Goal: Transaction & Acquisition: Book appointment/travel/reservation

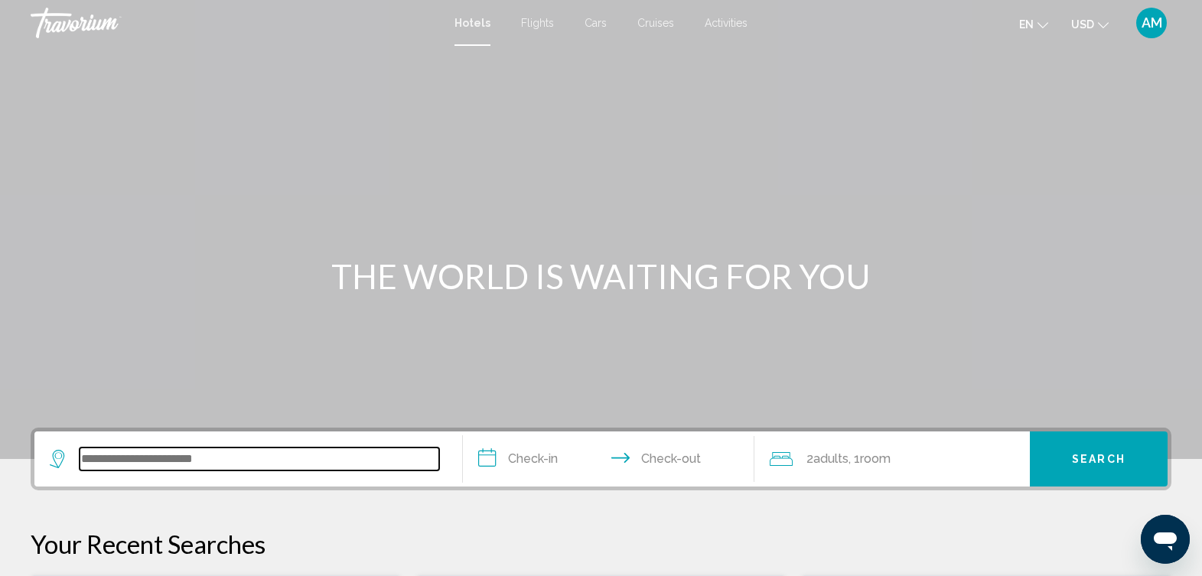
click at [209, 457] on input "Search widget" at bounding box center [260, 459] width 360 height 23
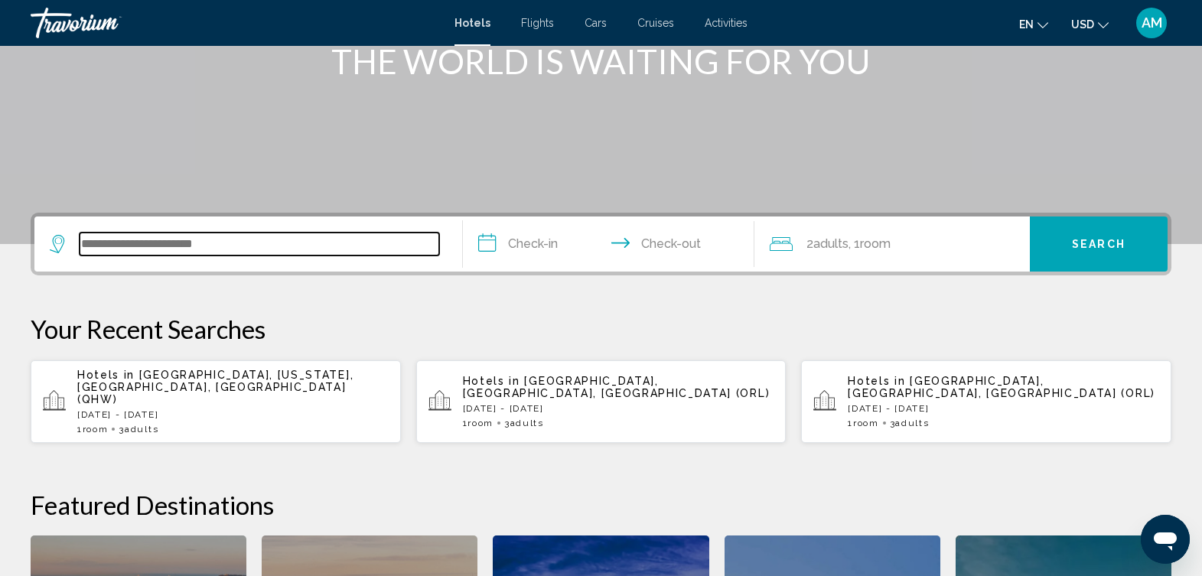
scroll to position [378, 0]
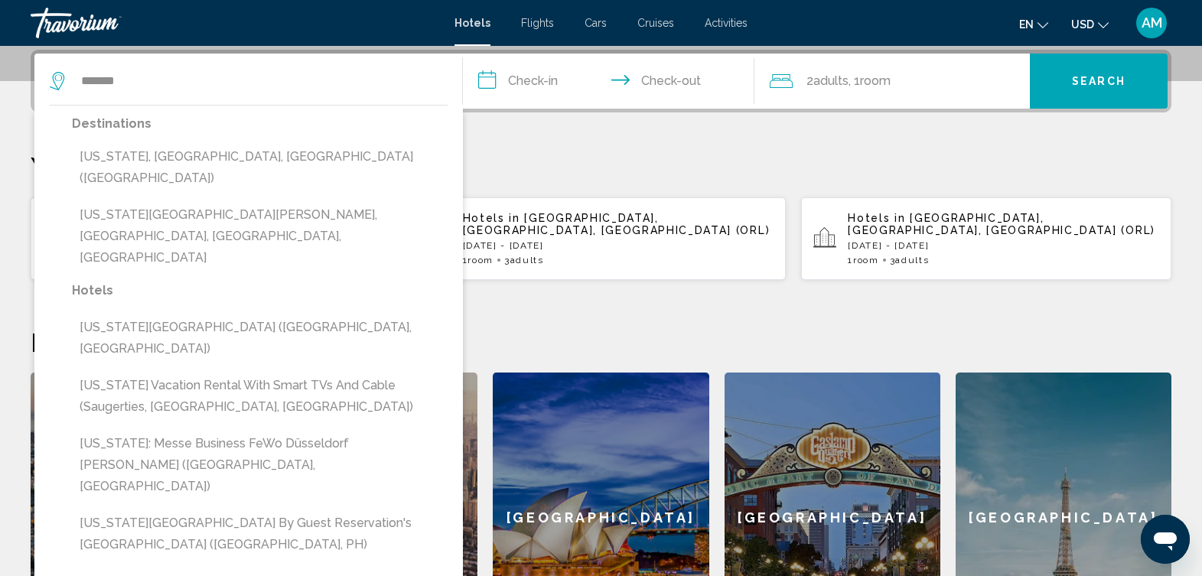
click at [230, 151] on button "[US_STATE], [GEOGRAPHIC_DATA], [GEOGRAPHIC_DATA] ([GEOGRAPHIC_DATA])" at bounding box center [260, 167] width 376 height 50
type input "**********"
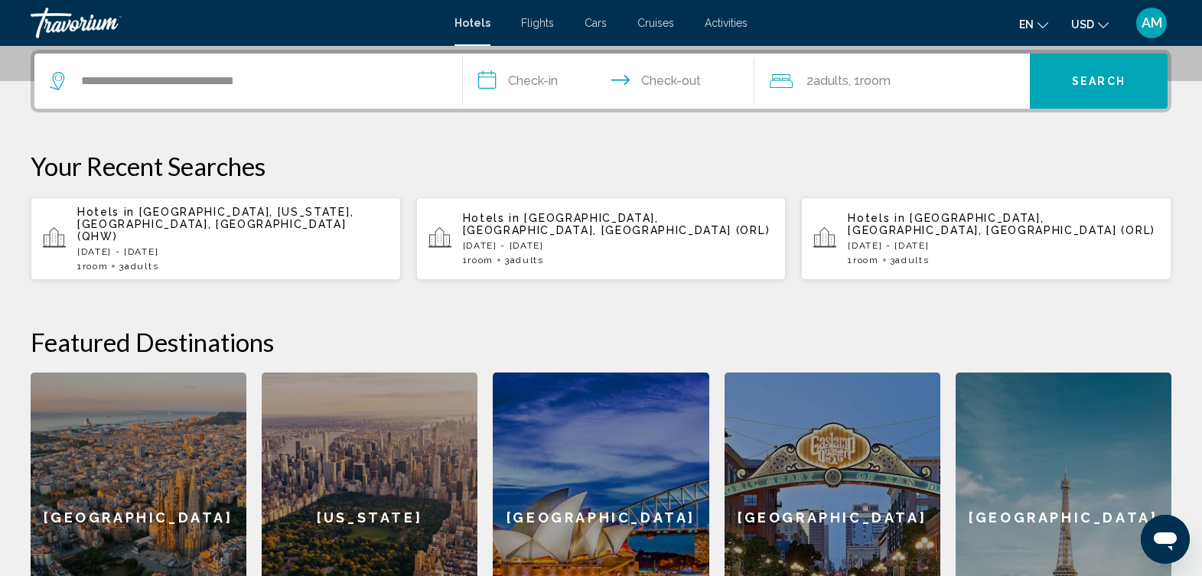
click at [538, 84] on input "**********" at bounding box center [611, 84] width 297 height 60
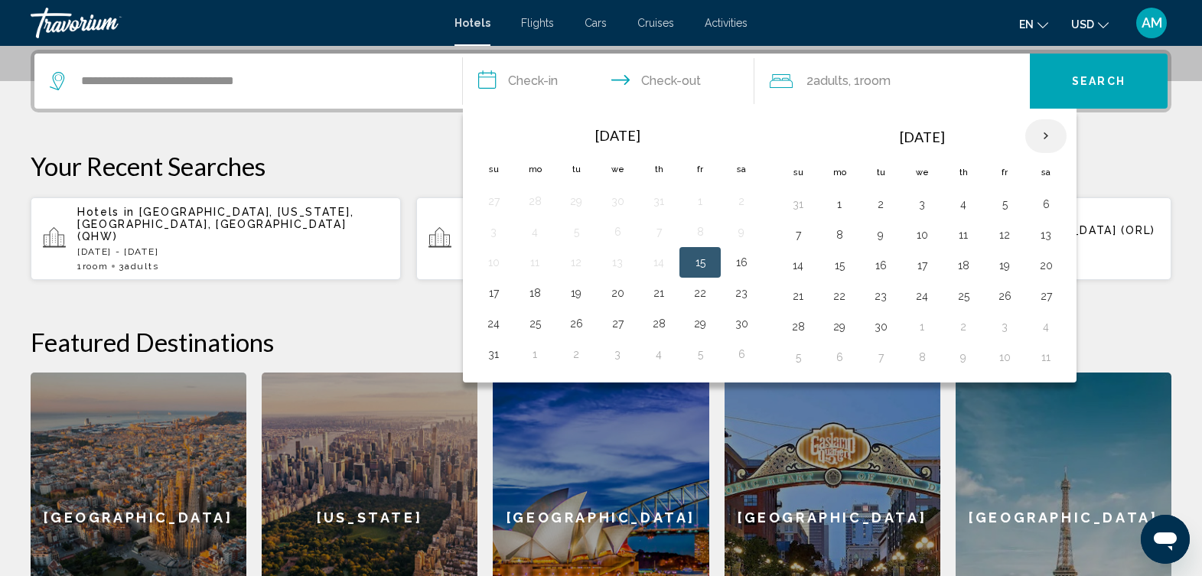
click at [1041, 138] on th "Next month" at bounding box center [1045, 136] width 41 height 34
click at [1043, 138] on th "Next month" at bounding box center [1045, 136] width 41 height 34
click at [1001, 299] on button "21" at bounding box center [1004, 295] width 24 height 21
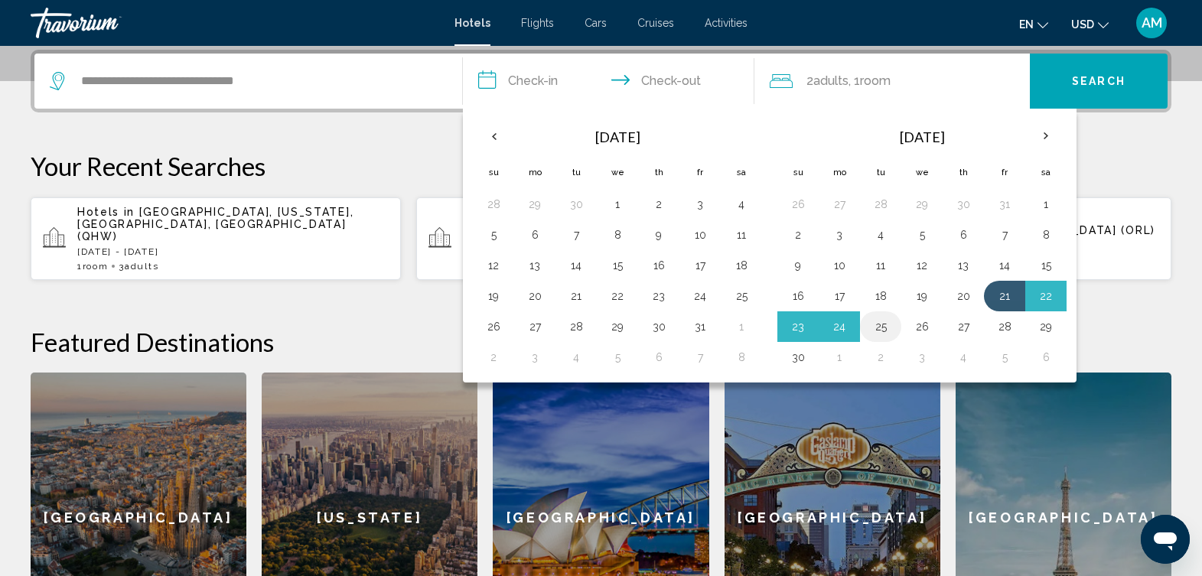
click at [886, 324] on button "25" at bounding box center [880, 326] width 24 height 21
type input "**********"
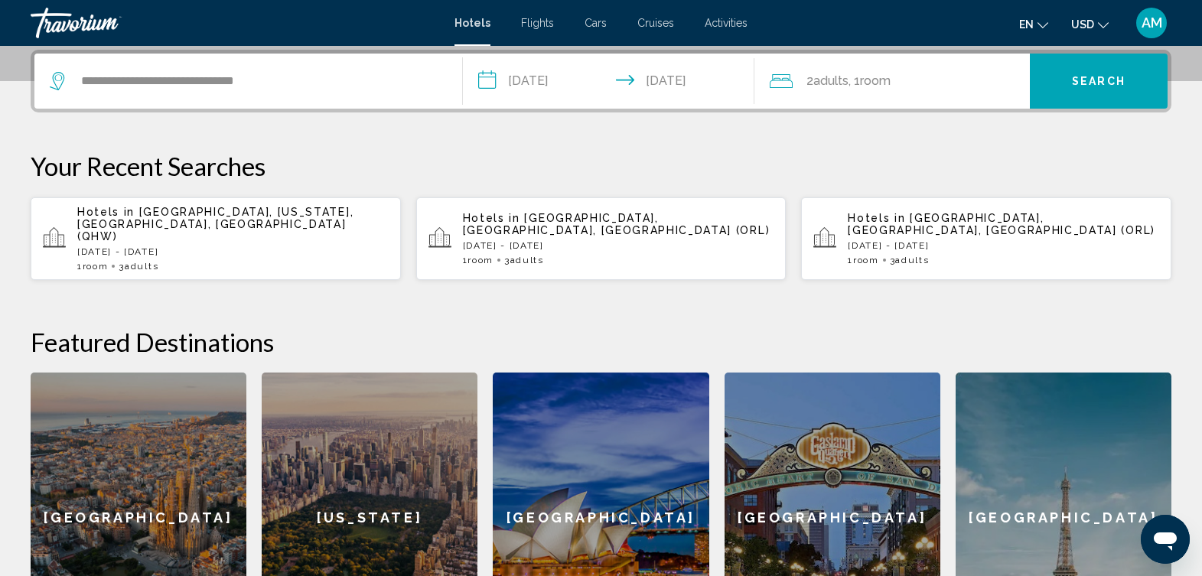
click at [891, 73] on span "Room" at bounding box center [875, 80] width 31 height 15
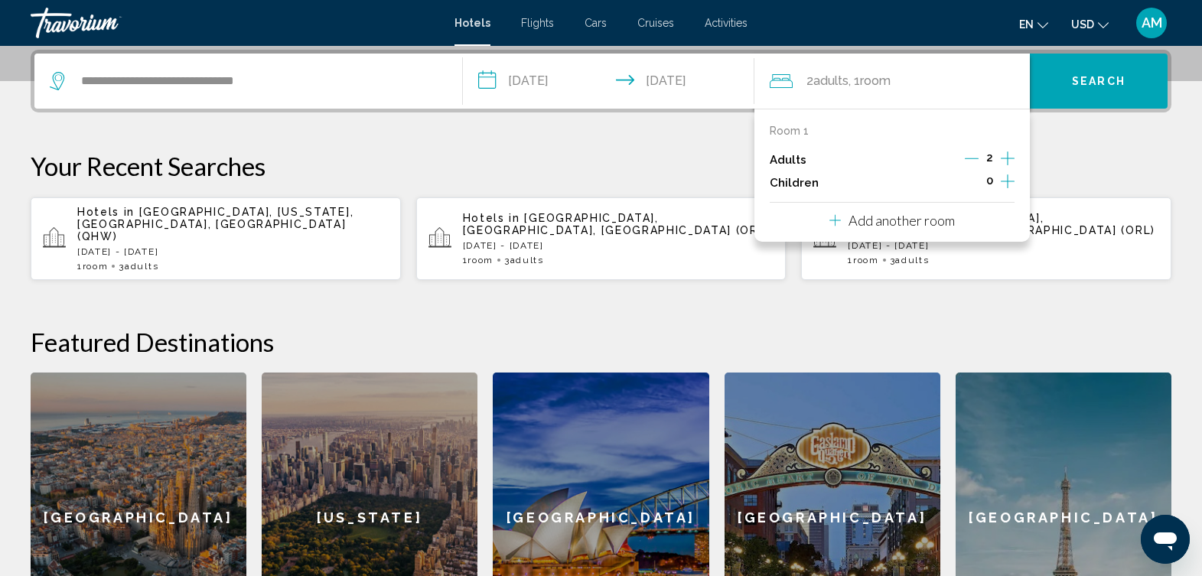
drag, startPoint x: 930, startPoint y: 112, endPoint x: 963, endPoint y: 132, distance: 38.1
click at [952, 128] on div "Room 1 Adults 2 Children 0 Add another room" at bounding box center [891, 175] width 275 height 133
click at [1005, 161] on icon "Increment adults" at bounding box center [1008, 158] width 14 height 18
click at [1102, 85] on span "Search" at bounding box center [1099, 82] width 54 height 12
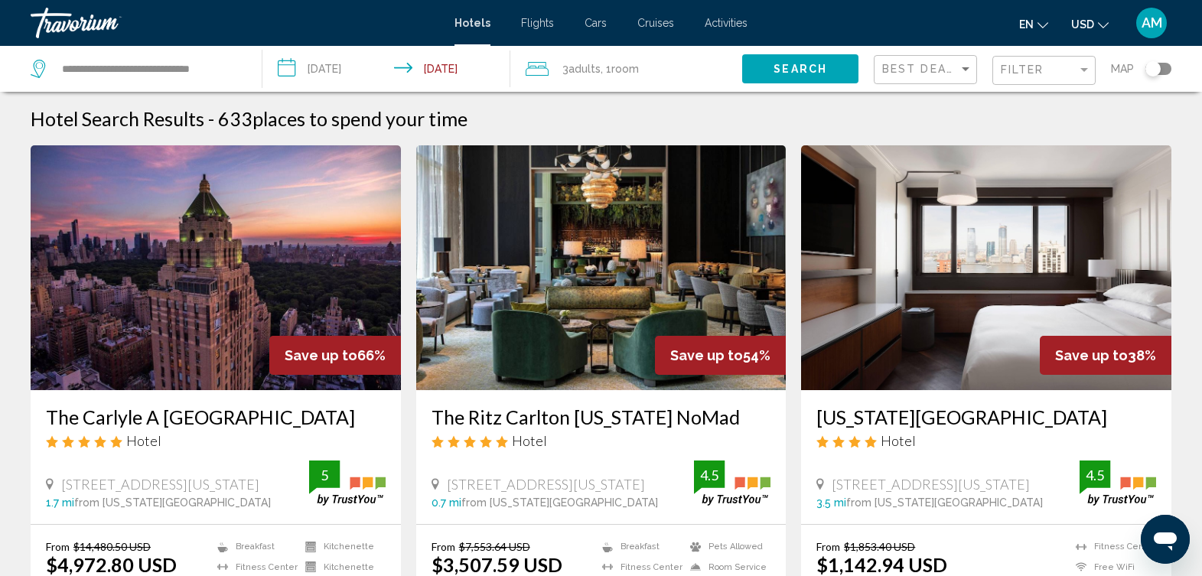
click at [1102, 85] on div "Best Deals Filter Map" at bounding box center [1023, 69] width 298 height 46
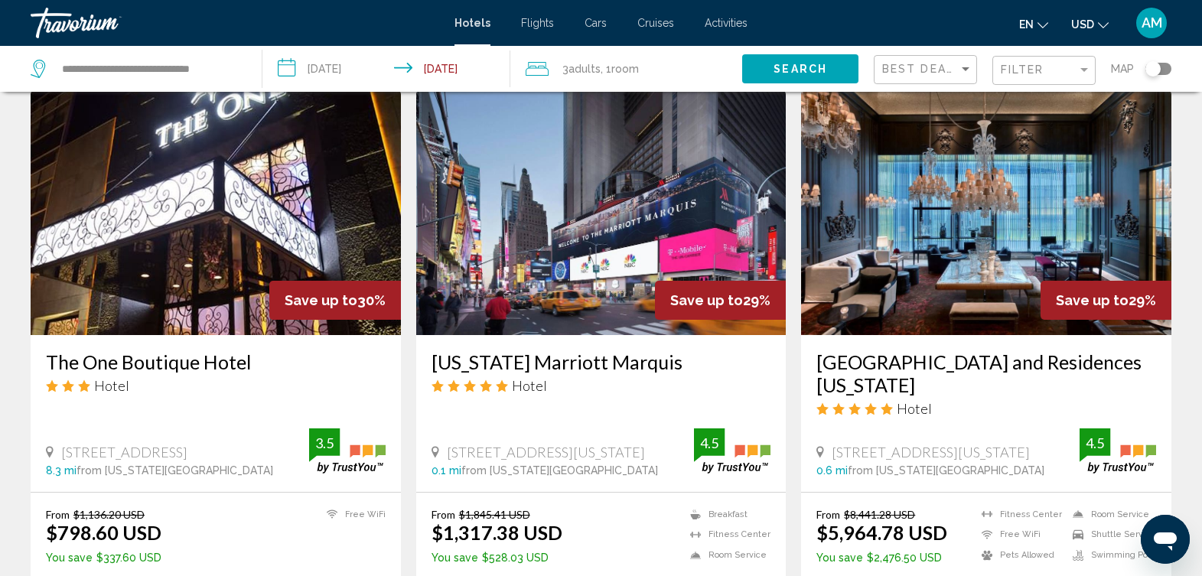
scroll to position [1220, 0]
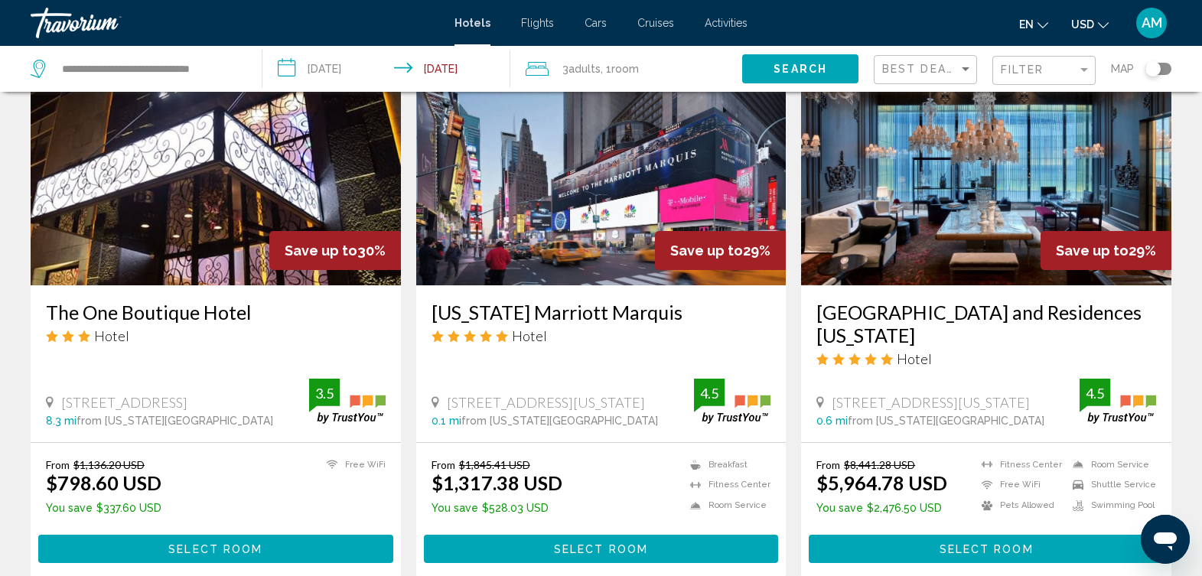
click at [245, 198] on img "Main content" at bounding box center [216, 163] width 370 height 245
